Goal: Transaction & Acquisition: Purchase product/service

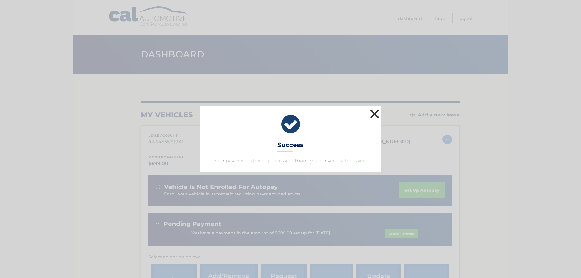
click at [370, 112] on button "×" at bounding box center [375, 114] width 12 height 12
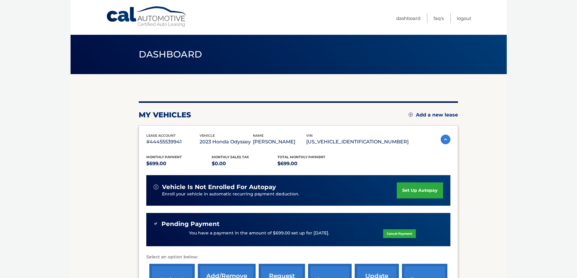
click at [135, 18] on link "Cal Automotive" at bounding box center [147, 16] width 82 height 21
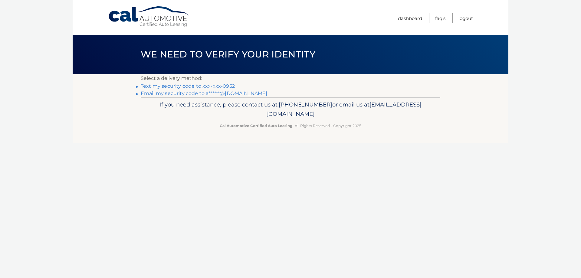
click at [159, 92] on link "Email my security code to a******@gmail.com" at bounding box center [204, 94] width 127 height 6
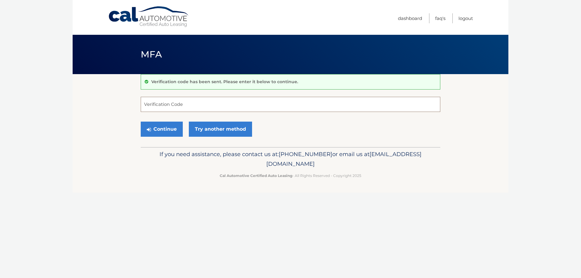
click at [181, 104] on input "Verification Code" at bounding box center [291, 104] width 300 height 15
type input "147958"
click at [165, 126] on button "Continue" at bounding box center [162, 129] width 42 height 15
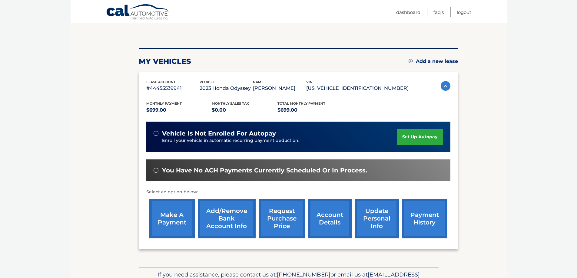
scroll to position [89, 0]
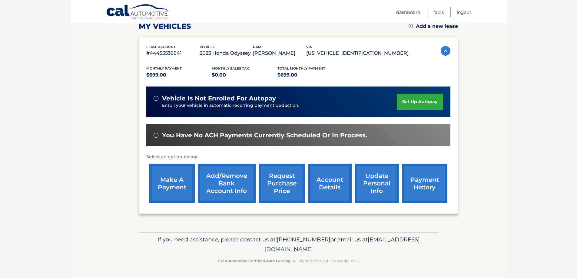
click at [185, 183] on link "make a payment" at bounding box center [171, 184] width 45 height 40
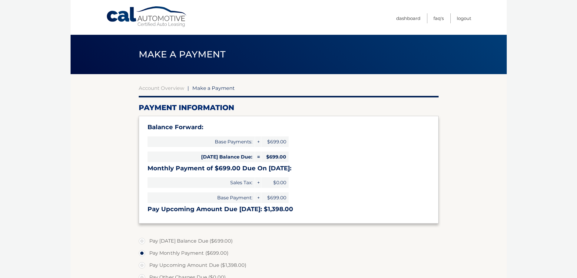
select select "YTkwMDY0NTgtMjhiNi00Yjc4LThjOTgtZjM1MzgxOTNiNzdh"
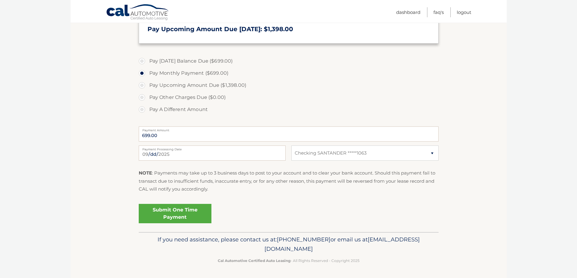
click at [184, 219] on link "Submit One Time Payment" at bounding box center [175, 213] width 73 height 19
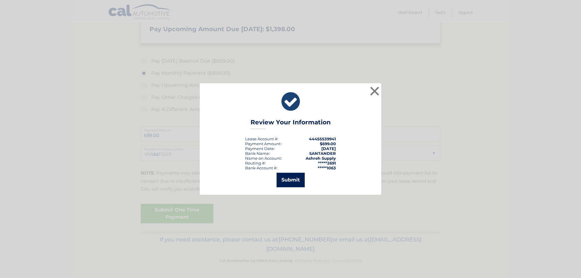
click at [290, 177] on button "Submit" at bounding box center [291, 180] width 28 height 15
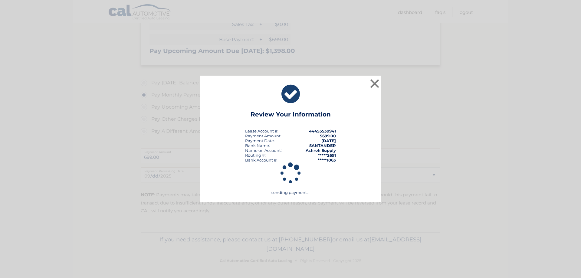
scroll to position [158, 0]
